Goal: Use online tool/utility: Utilize a website feature to perform a specific function

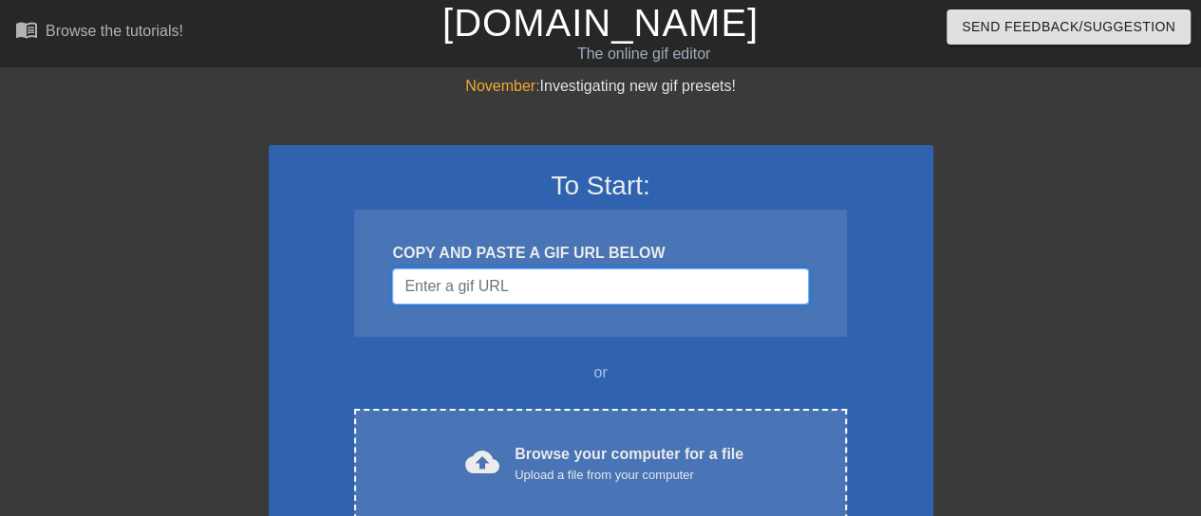
click at [531, 290] on input "Username" at bounding box center [600, 287] width 416 height 36
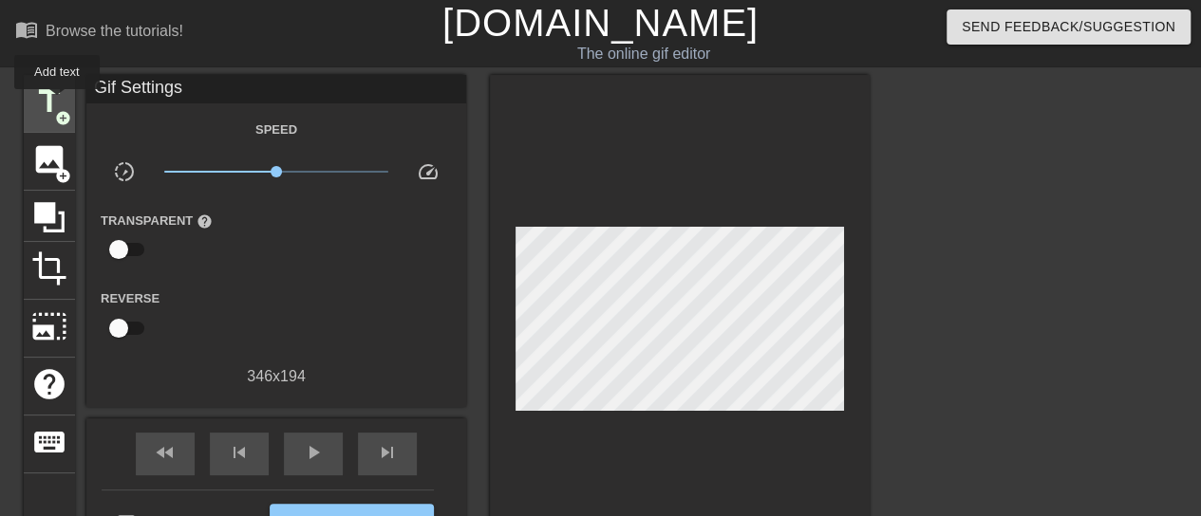
click at [53, 101] on span "title" at bounding box center [49, 102] width 36 height 36
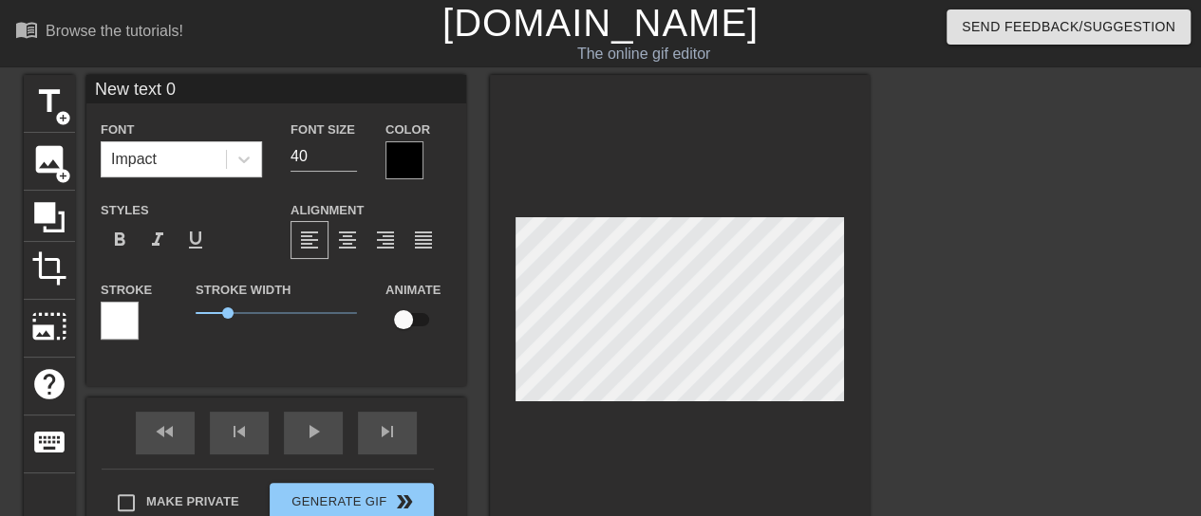
scroll to position [3, 4]
type input "B"
type textarea "B"
type input "Bu"
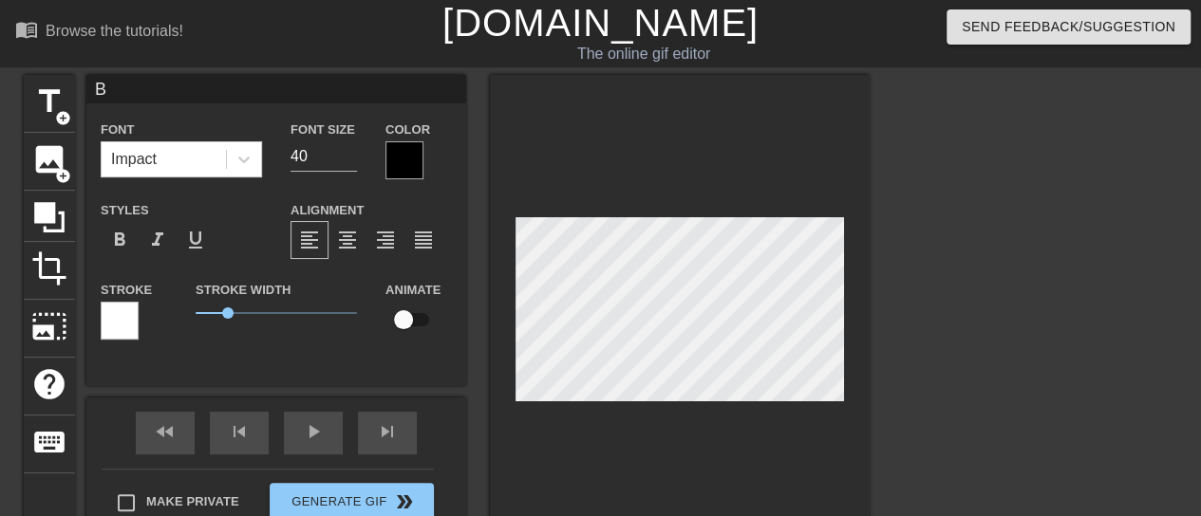
type textarea "Bu"
type input "Bul"
type textarea "Bul"
type input "Bull"
type textarea "Bull"
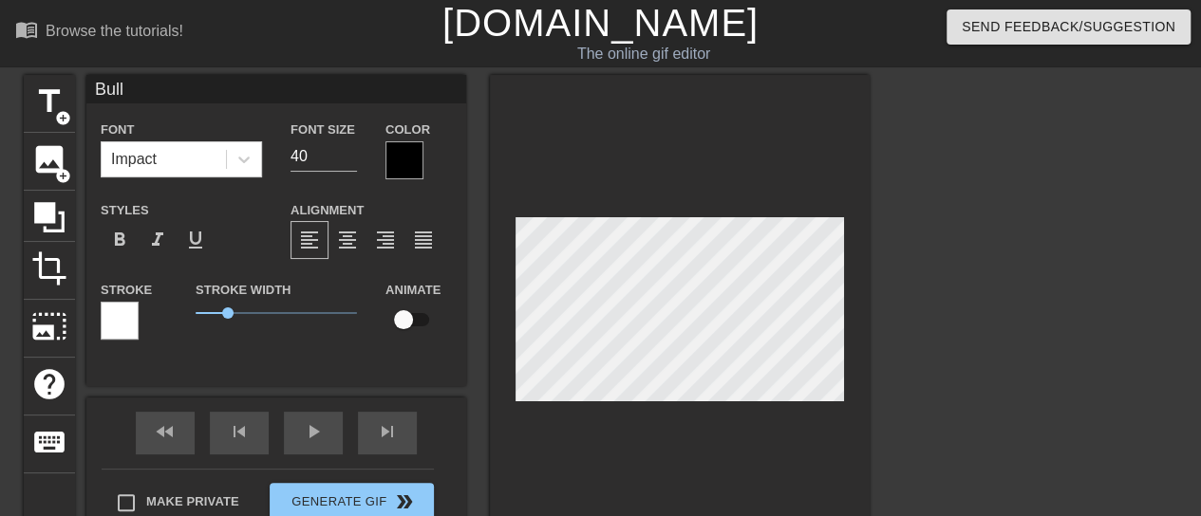
type input "BullN"
type textarea "BullN"
type input "BullNe"
type textarea "BullNe"
type input "BullNex"
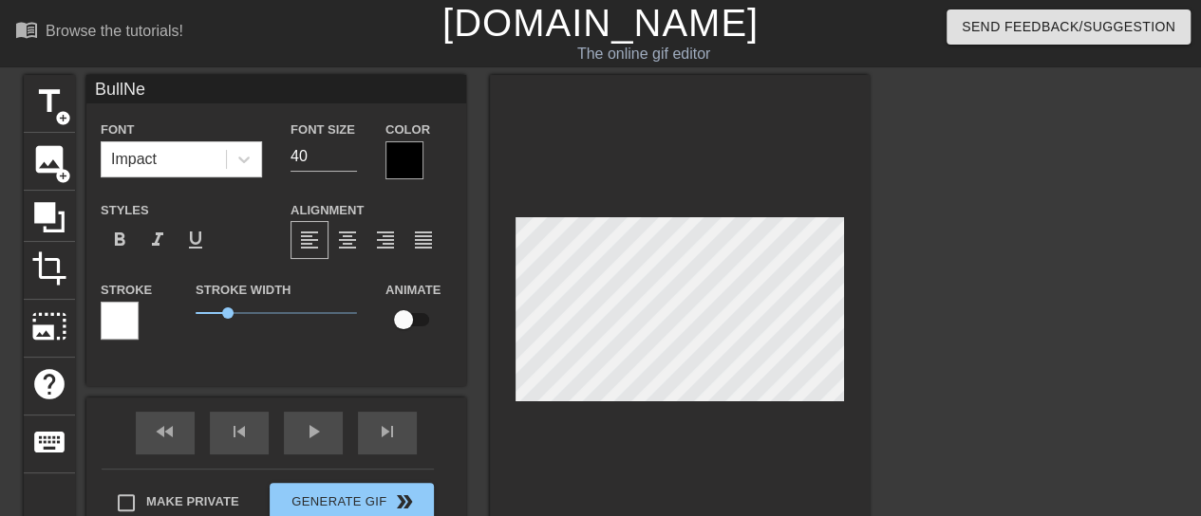
type textarea "BullNex"
type input "BullNext"
type textarea "BullNext"
type input "BullNextD"
type textarea "BullNextD"
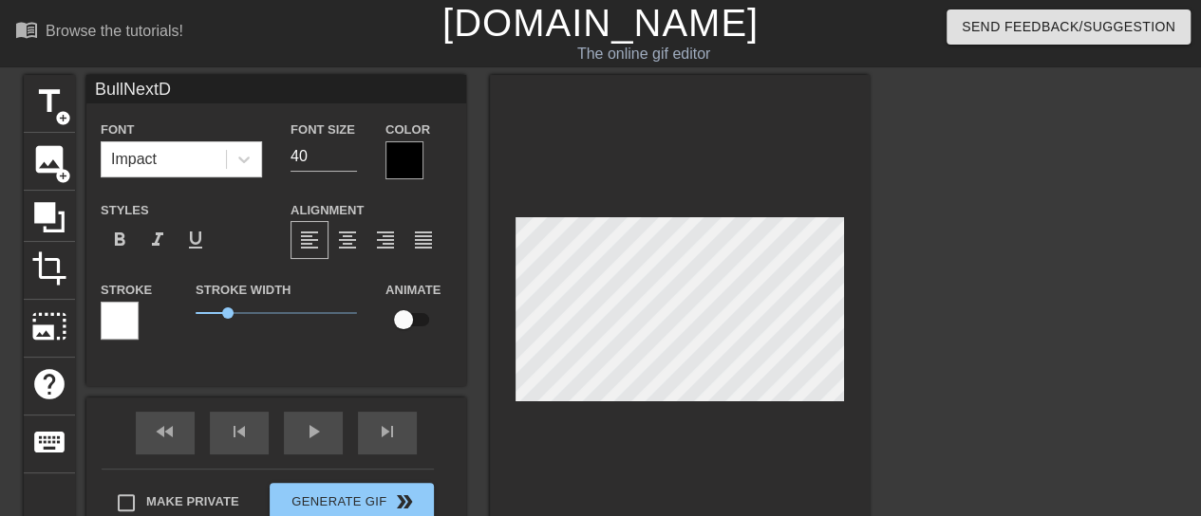
type input "BullNextDo"
type textarea "BullNextDo"
type input "BullNextDoo"
type textarea "BullNextDoo"
type input "BullNextDoor"
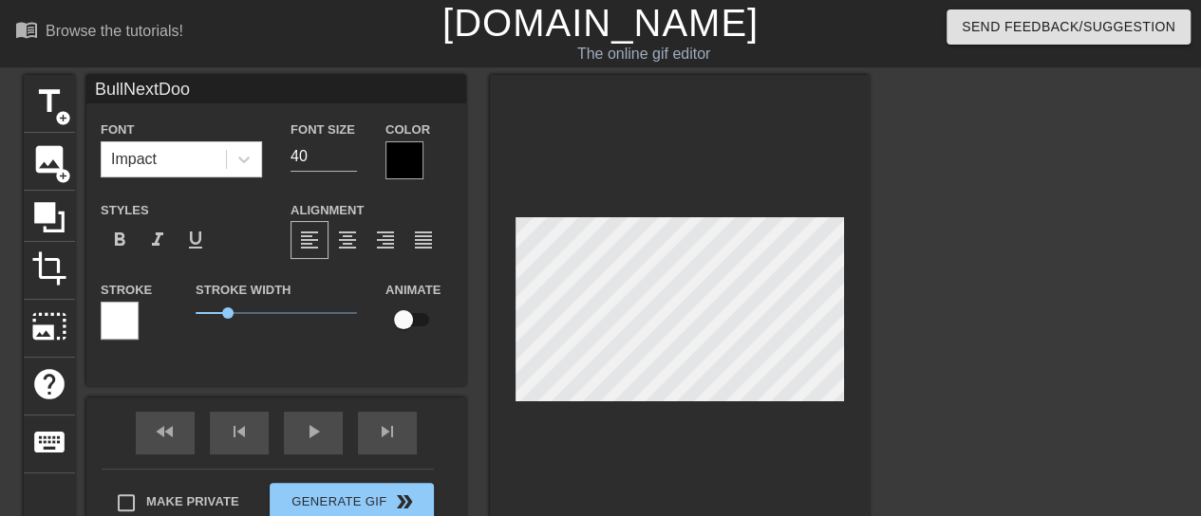
scroll to position [3, 6]
type textarea "BullNextDoor"
click at [404, 158] on div at bounding box center [404, 160] width 38 height 38
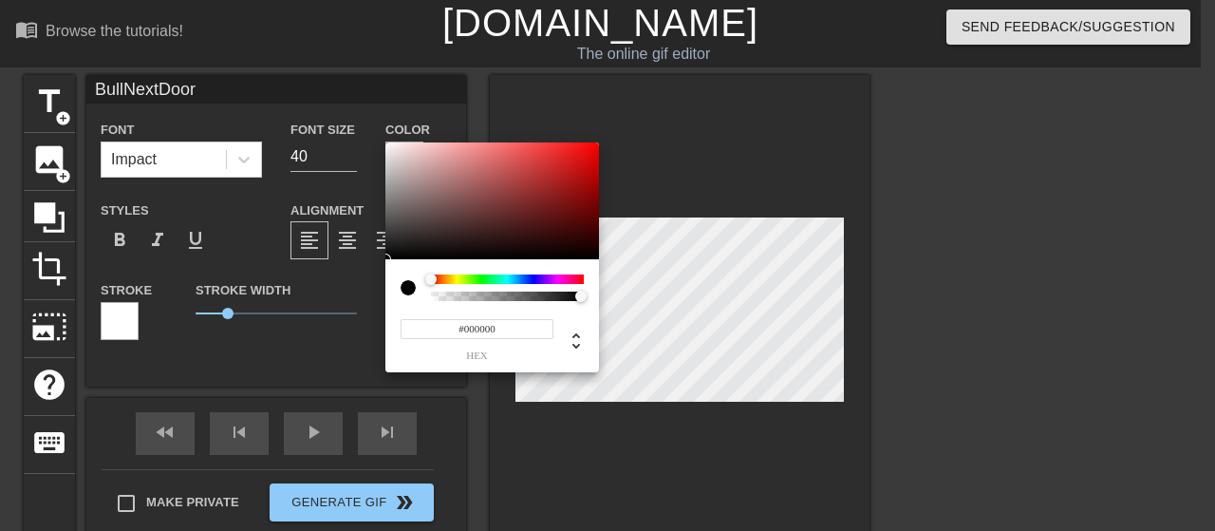
type input "#CF0303"
click at [596, 164] on div at bounding box center [492, 201] width 214 height 118
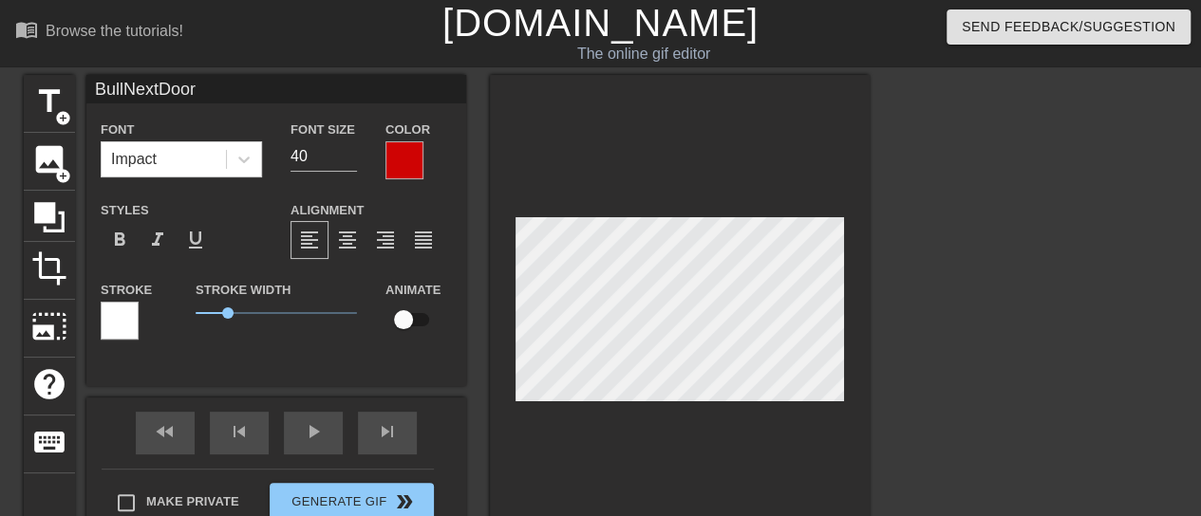
click at [122, 318] on div at bounding box center [120, 321] width 38 height 38
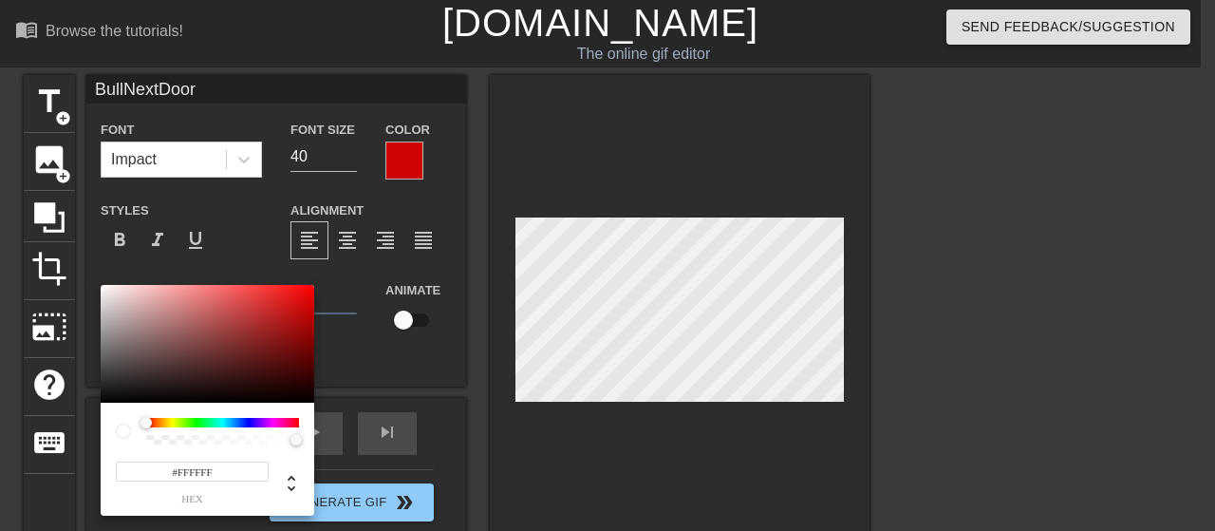
type input "#0A0404"
click at [228, 398] on div at bounding box center [208, 344] width 214 height 118
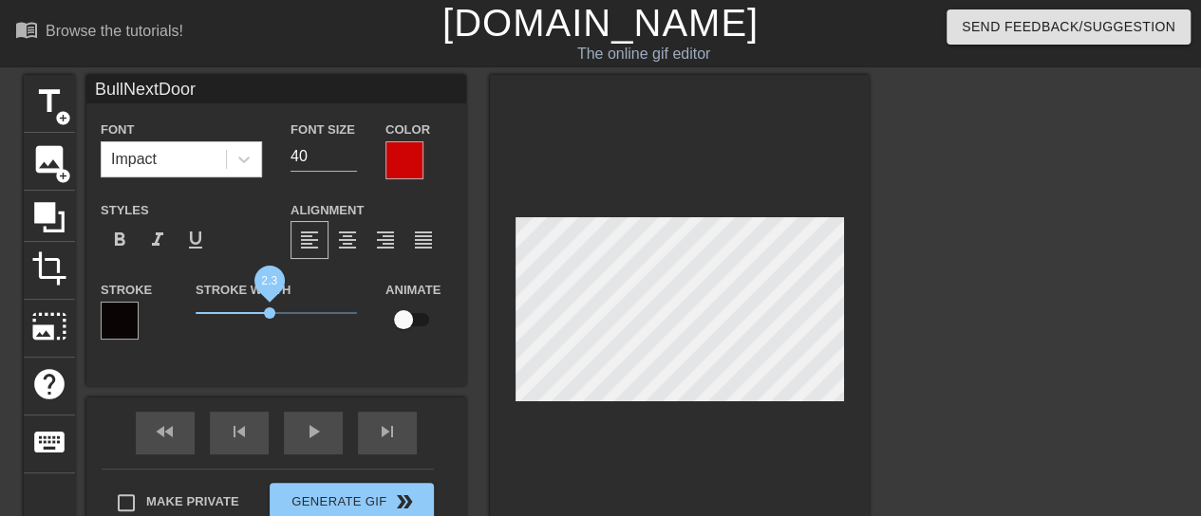
drag, startPoint x: 233, startPoint y: 316, endPoint x: 270, endPoint y: 316, distance: 36.1
click at [270, 316] on span "2.3" at bounding box center [276, 313] width 161 height 23
click at [161, 240] on span "format_italic" at bounding box center [157, 240] width 23 height 23
click at [343, 375] on div "BullNextDoor Font Impact Font Size 40 Color Styles format_bold format_italic fo…" at bounding box center [276, 230] width 380 height 311
click at [321, 429] on div "fast_rewind skip_previous play_arrow skip_next" at bounding box center [275, 433] width 309 height 71
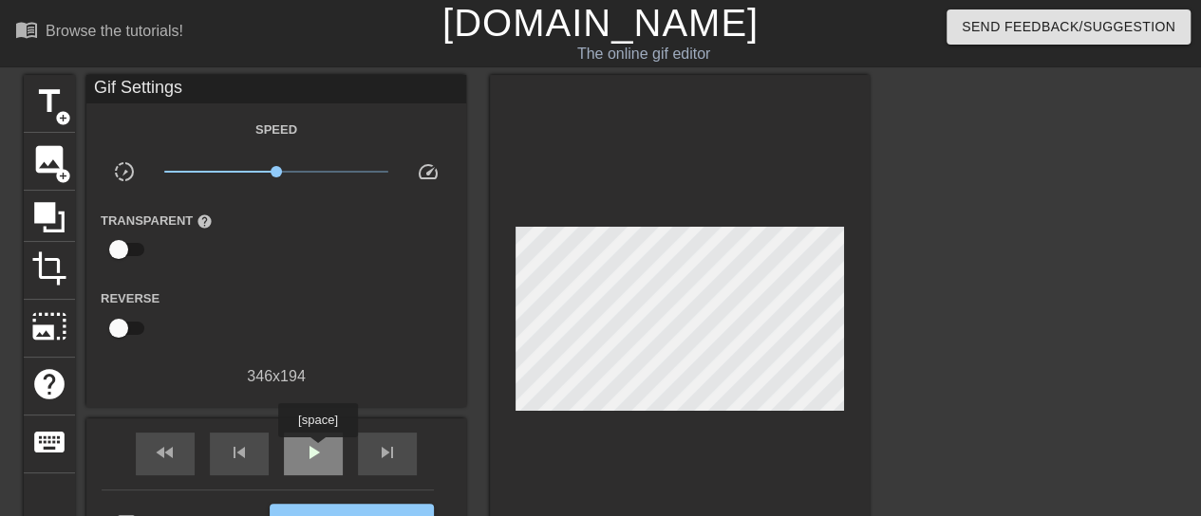
click at [317, 451] on span "play_arrow" at bounding box center [313, 452] width 23 height 23
drag, startPoint x: 272, startPoint y: 175, endPoint x: 243, endPoint y: 177, distance: 29.5
click at [243, 177] on span "x0.507" at bounding box center [242, 171] width 11 height 11
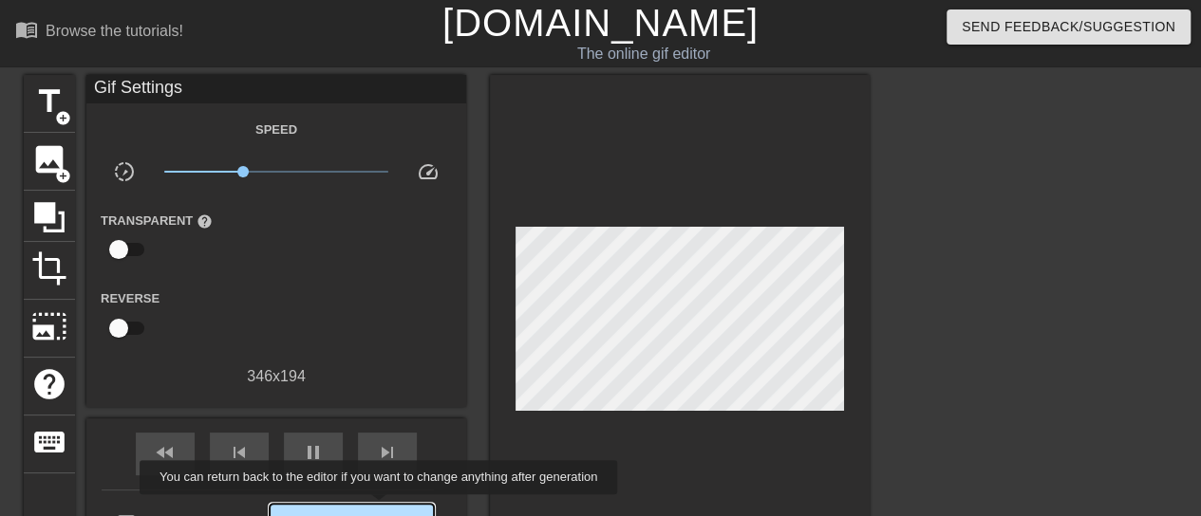
click at [381, 508] on button "Generate Gif double_arrow" at bounding box center [352, 523] width 164 height 38
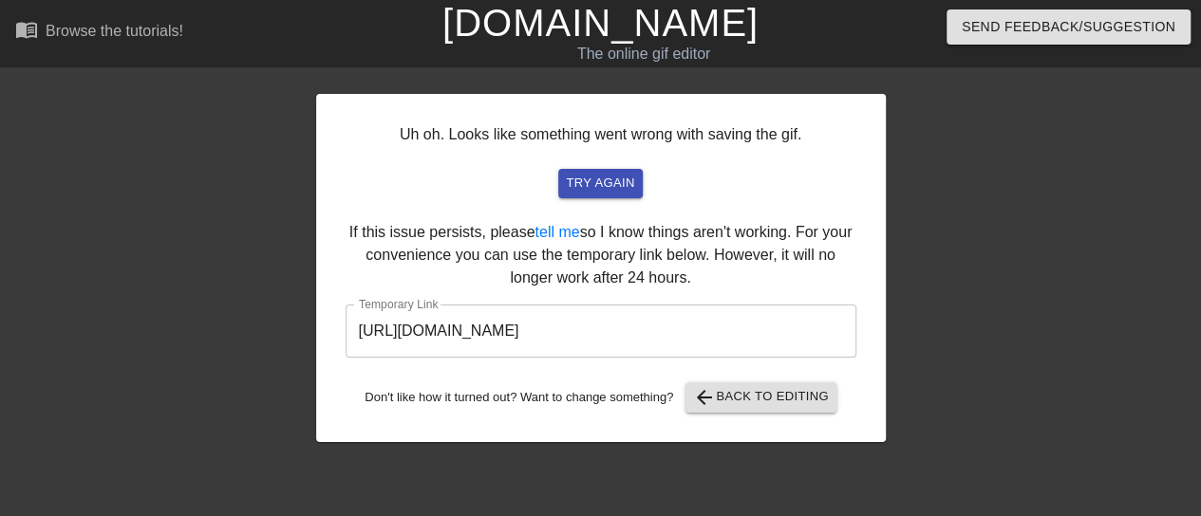
click at [586, 333] on input "[URL][DOMAIN_NAME]" at bounding box center [600, 331] width 511 height 53
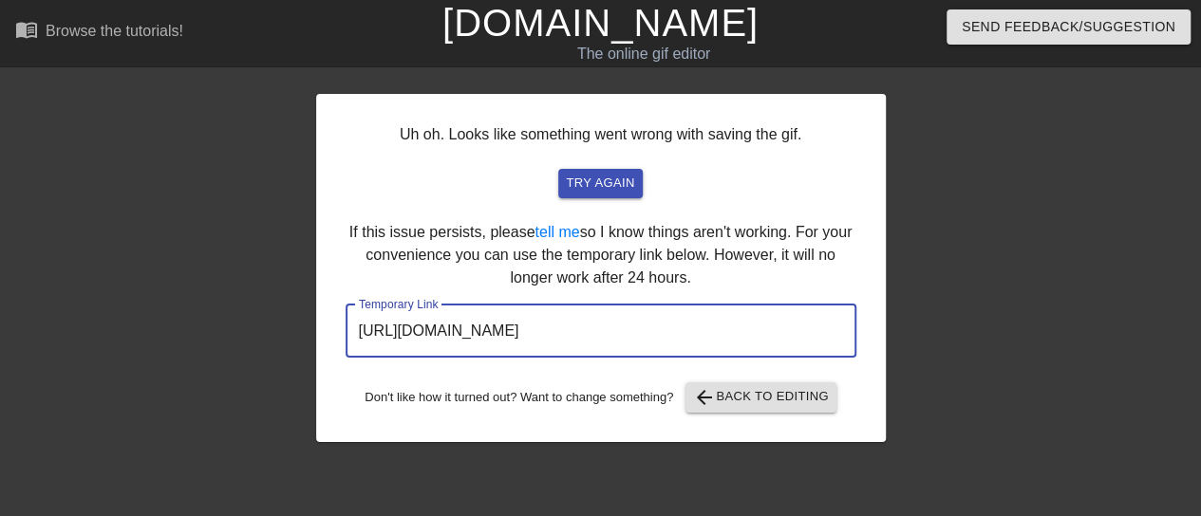
click at [586, 333] on input "[URL][DOMAIN_NAME]" at bounding box center [600, 331] width 511 height 53
